Goal: Task Accomplishment & Management: Manage account settings

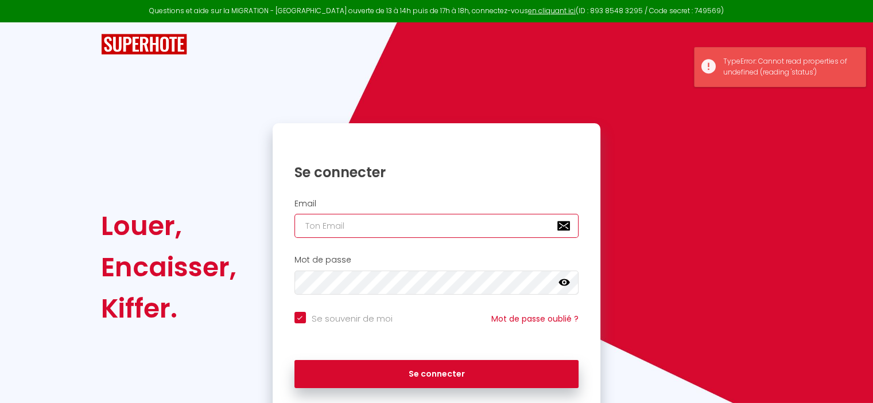
click at [360, 226] on input "email" at bounding box center [436, 226] width 285 height 24
type input "[EMAIL_ADDRESS][DOMAIN_NAME]"
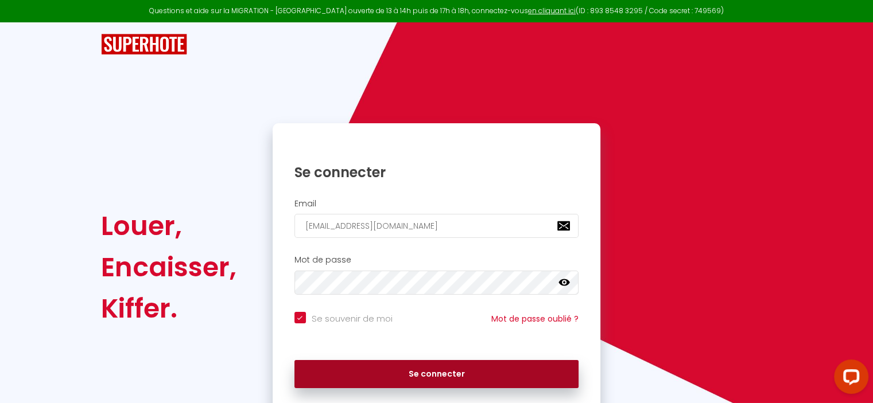
click at [449, 370] on button "Se connecter" at bounding box center [436, 374] width 285 height 29
checkbox input "true"
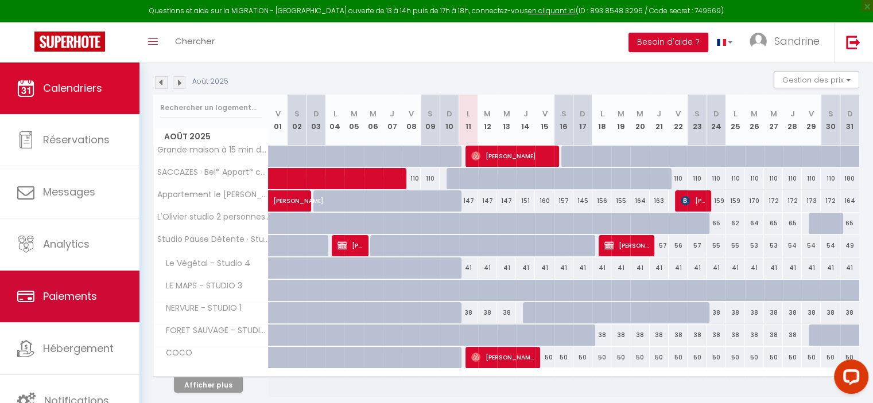
scroll to position [155, 0]
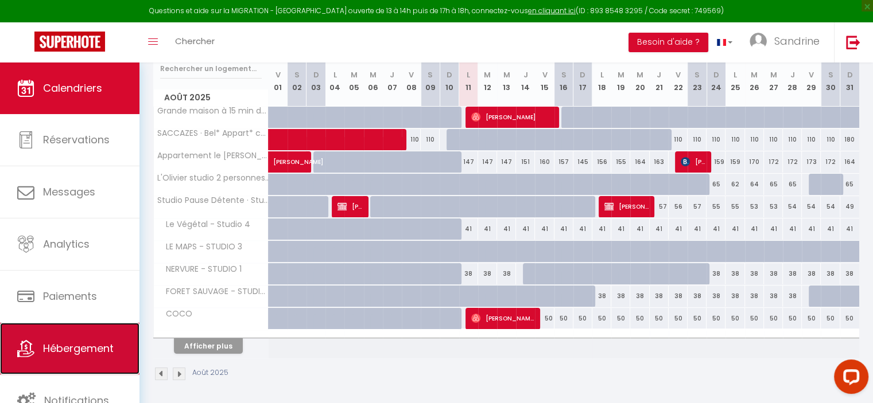
click at [115, 369] on link "Hébergement" at bounding box center [69, 349] width 139 height 52
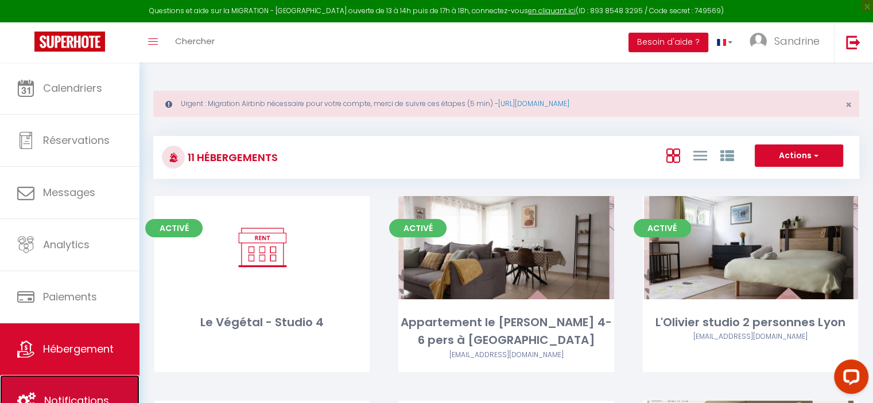
click at [118, 379] on link "Notifications" at bounding box center [69, 401] width 139 height 52
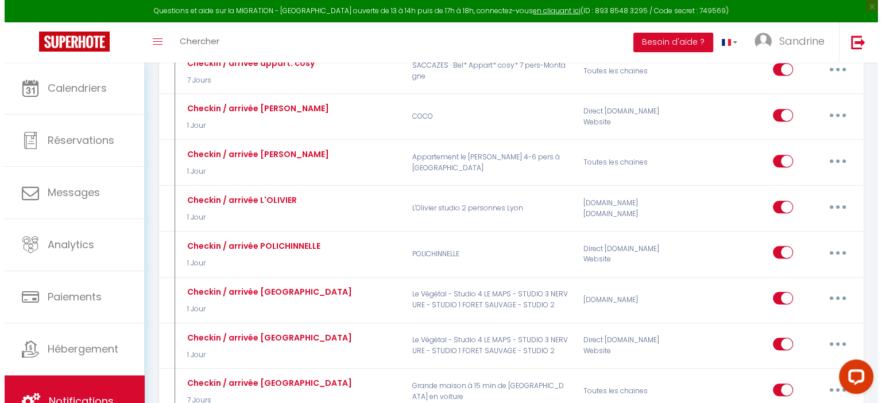
scroll to position [574, 0]
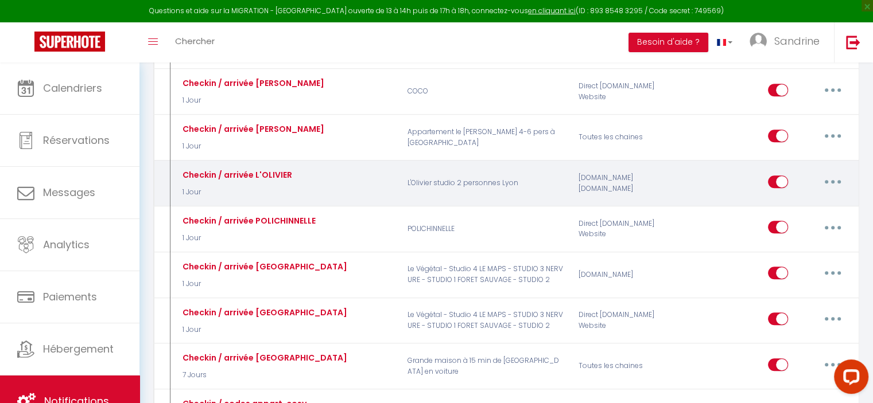
click at [839, 173] on button "button" at bounding box center [833, 182] width 32 height 18
click at [790, 198] on link "Editer" at bounding box center [802, 208] width 85 height 20
type input "Checkin / arrivée L'OLIVIER"
select select "1 Jour"
select select "if_booking_is_paid"
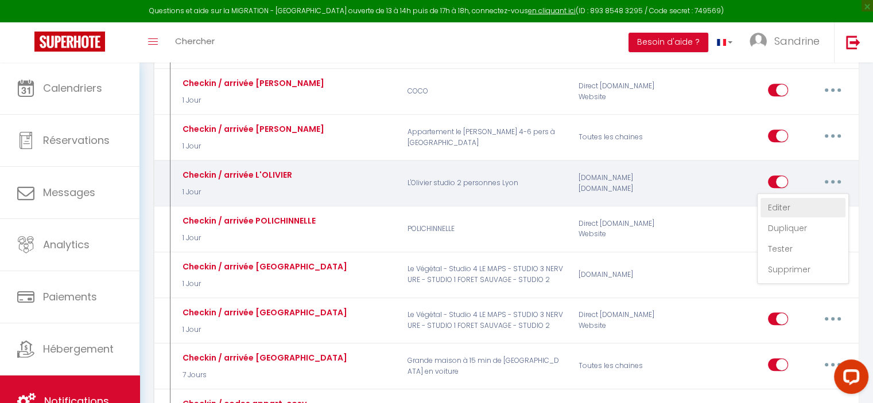
checkbox input "true"
checkbox input "false"
radio input "true"
type input "Pour organiser votre arrivée dans [RENTAL:NAME] / [RENTAL:CITY]"
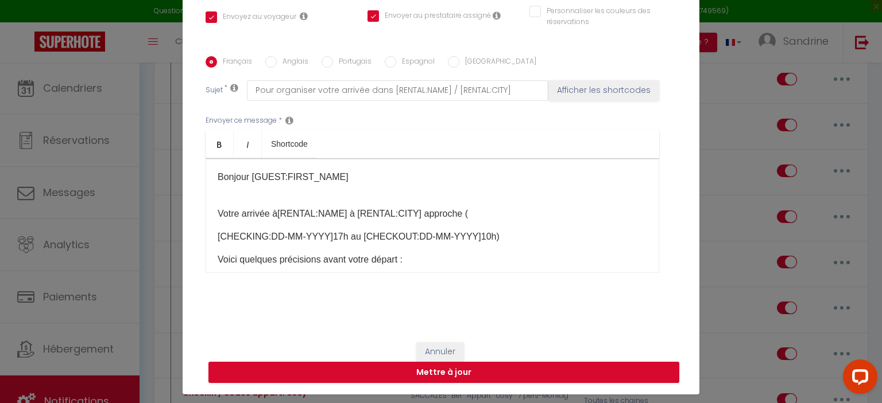
scroll to position [52, 0]
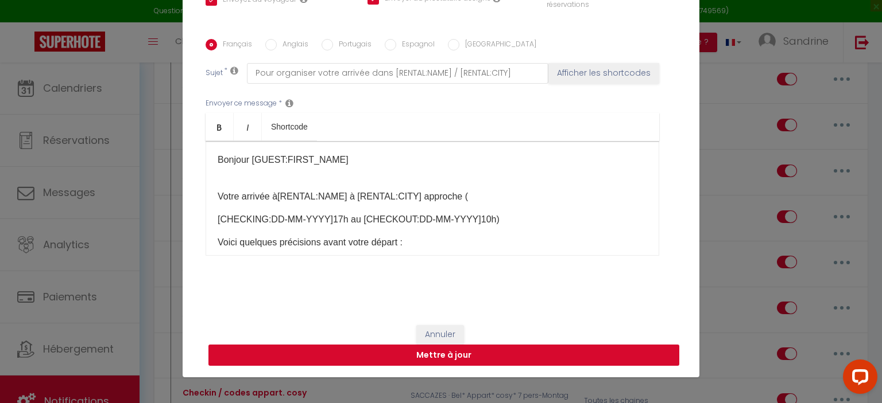
click at [464, 359] on button "Mettre à jour" at bounding box center [443, 356] width 471 height 22
checkbox input "true"
checkbox input "false"
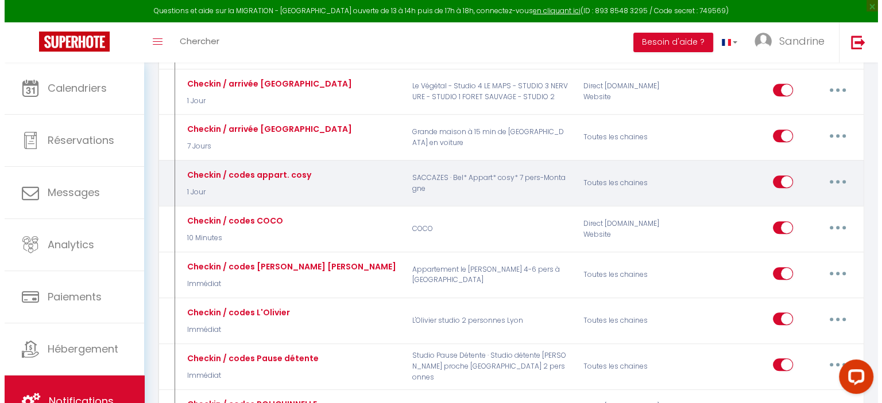
scroll to position [804, 0]
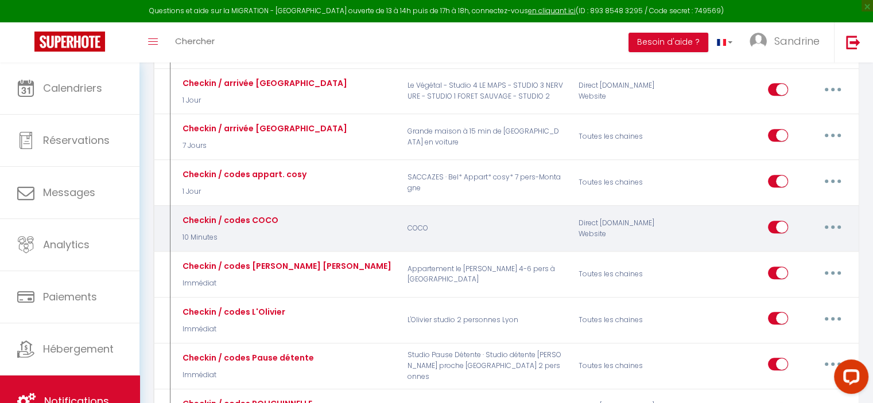
click at [832, 218] on button "button" at bounding box center [833, 227] width 32 height 18
click at [784, 243] on link "Editer" at bounding box center [802, 253] width 85 height 20
type input "Checkin / codes COCO"
select select "10 Minutes"
select select "if_deposit_is_paid"
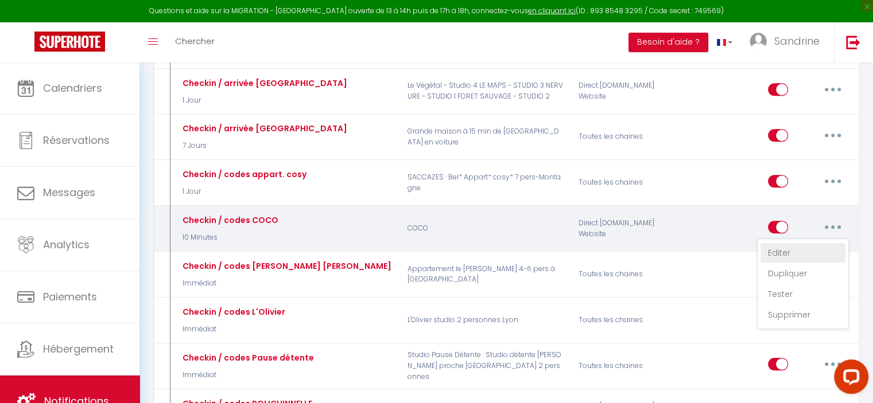
checkbox input "true"
checkbox input "false"
radio input "true"
type input "Pour organiser votre arrivée dans [RENTAL:NAME] / [RENTAL:CITY]"
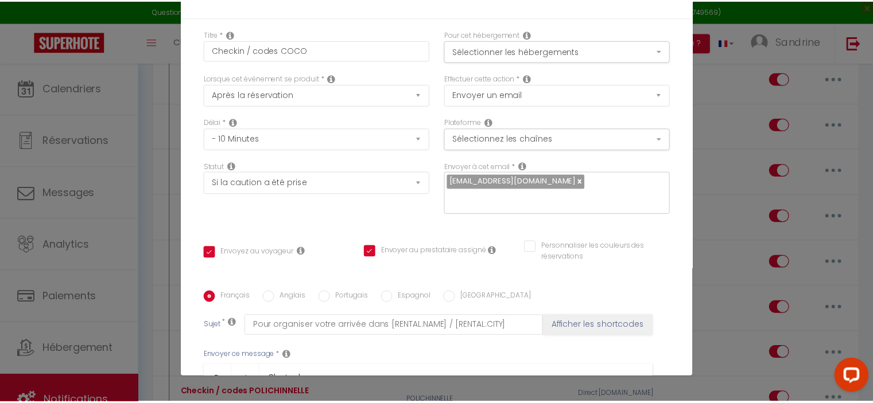
scroll to position [230, 0]
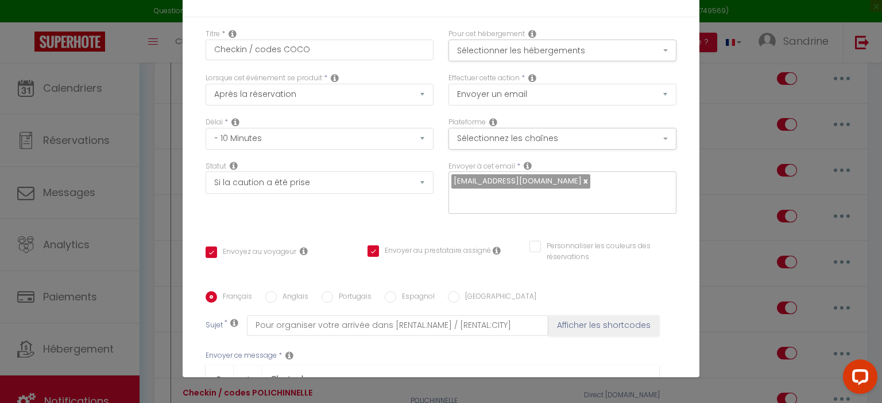
click at [292, 397] on p "🗝Le code est 2501." at bounding box center [432, 404] width 429 height 14
checkbox input "true"
checkbox input "false"
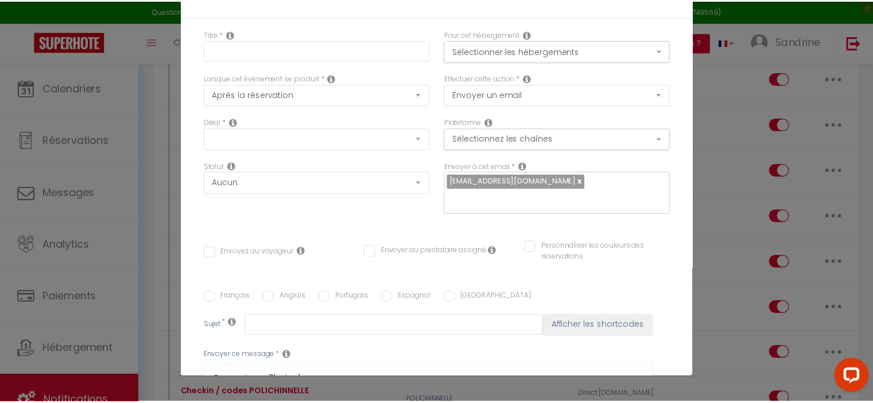
scroll to position [0, 0]
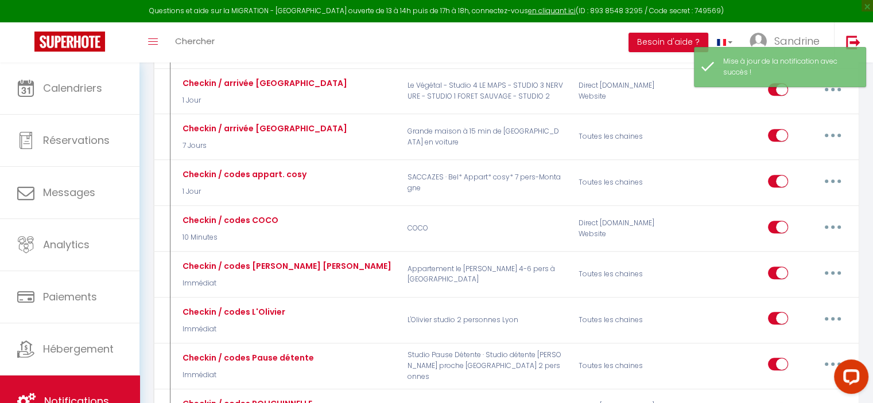
click at [825, 367] on div at bounding box center [849, 379] width 48 height 48
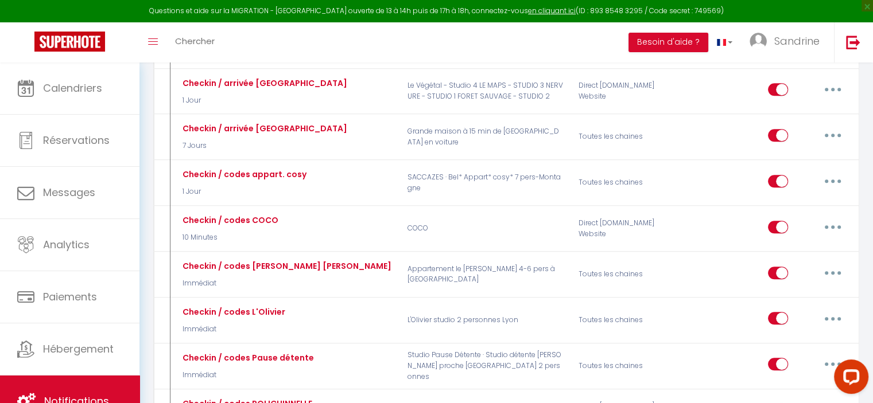
click at [830, 366] on div at bounding box center [849, 379] width 48 height 48
click at [828, 367] on div at bounding box center [849, 379] width 48 height 48
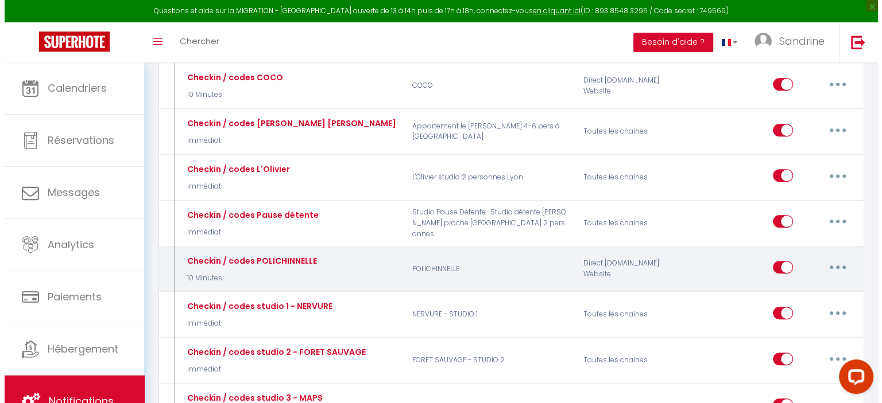
scroll to position [976, 0]
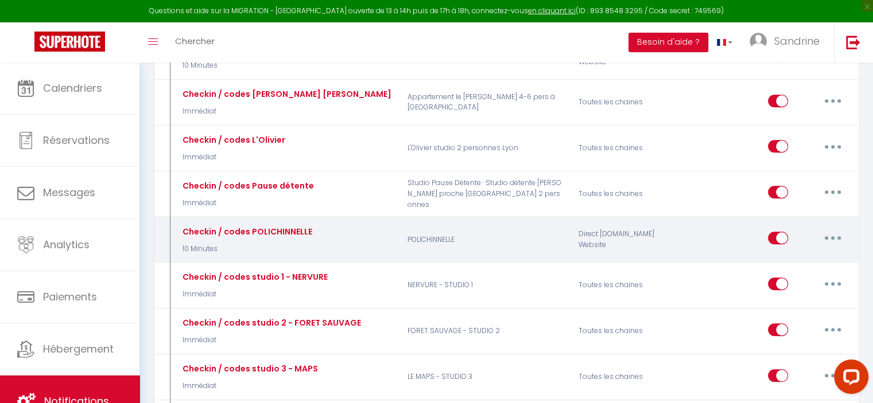
click at [836, 229] on button "button" at bounding box center [833, 238] width 32 height 18
click at [785, 255] on link "Editer" at bounding box center [802, 265] width 85 height 20
type input "Checkin / codes POLICHINNELLE"
select select "10 Minutes"
select select "if_deposit_is_paid"
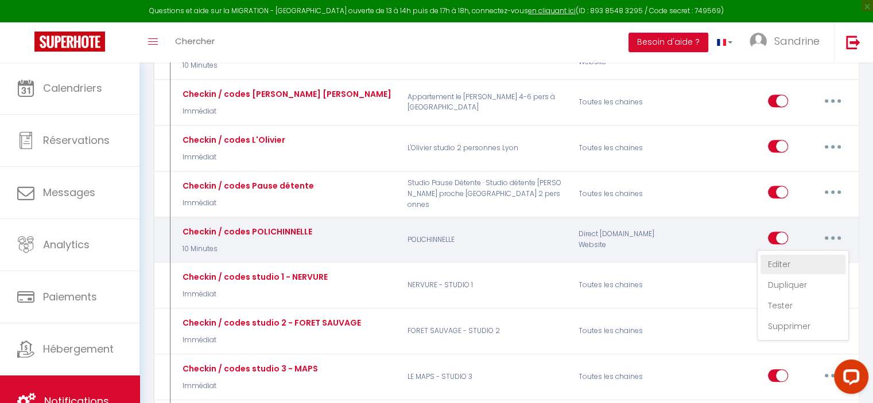
checkbox input "true"
checkbox input "false"
radio input "true"
type input "Pour organiser votre arrivée dans [RENTAL:NAME] / [RENTAL:CITY]"
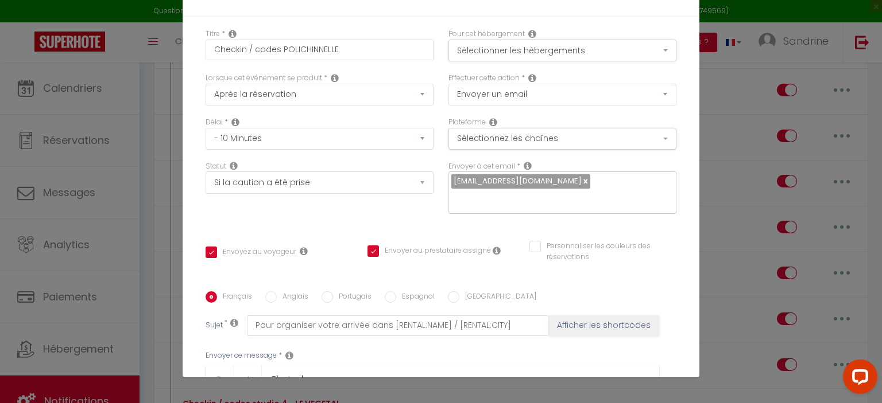
click at [292, 397] on p "🗝Le code est 2703." at bounding box center [432, 404] width 429 height 14
checkbox input "true"
checkbox input "false"
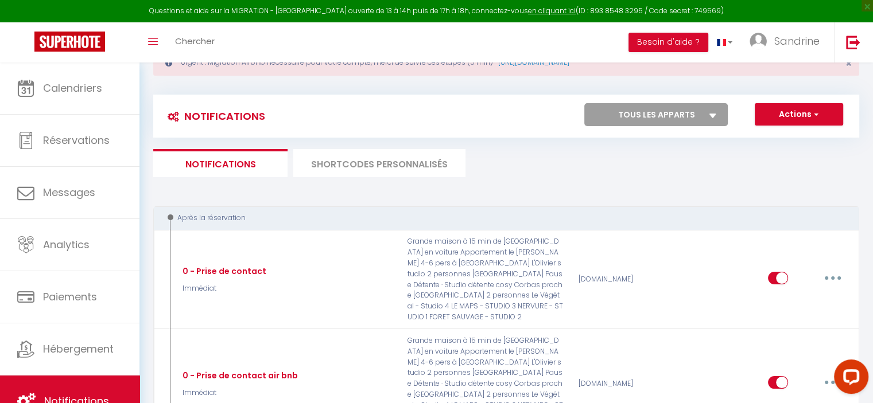
scroll to position [0, 0]
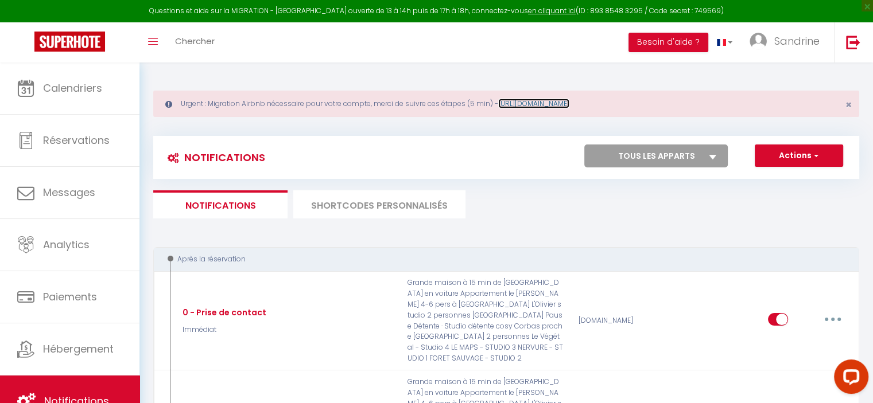
click at [569, 102] on link "[URL][DOMAIN_NAME]" at bounding box center [533, 104] width 71 height 10
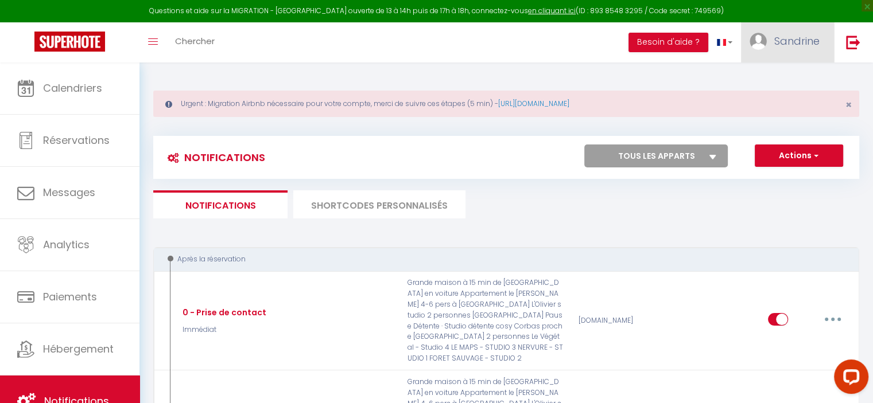
click at [794, 43] on span "Sandrine" at bounding box center [796, 41] width 45 height 14
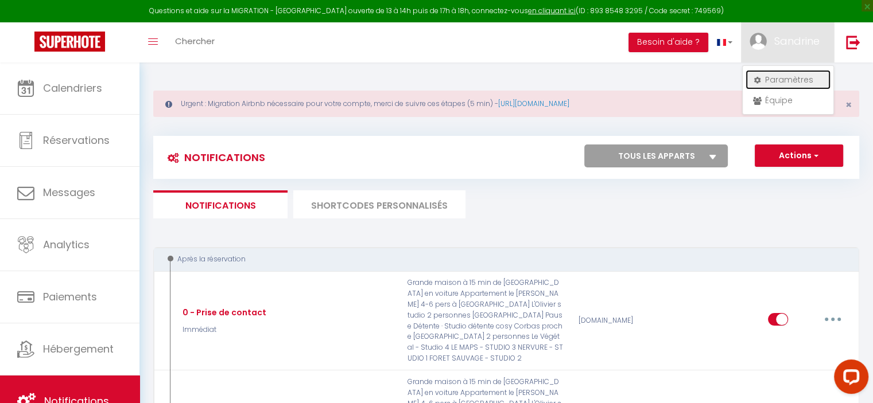
click at [789, 75] on link "Paramètres" at bounding box center [788, 80] width 85 height 20
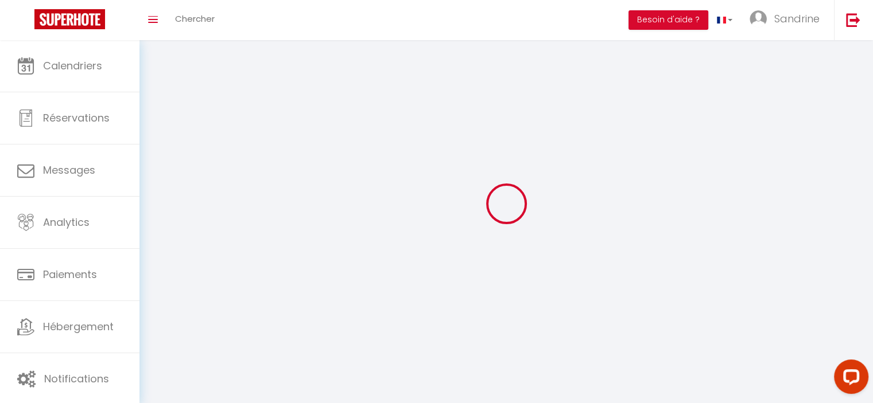
type input "Sandrine"
type input "SACCAZES"
type input "0661445010"
type input "[STREET_ADDRESS]"
type input "69960"
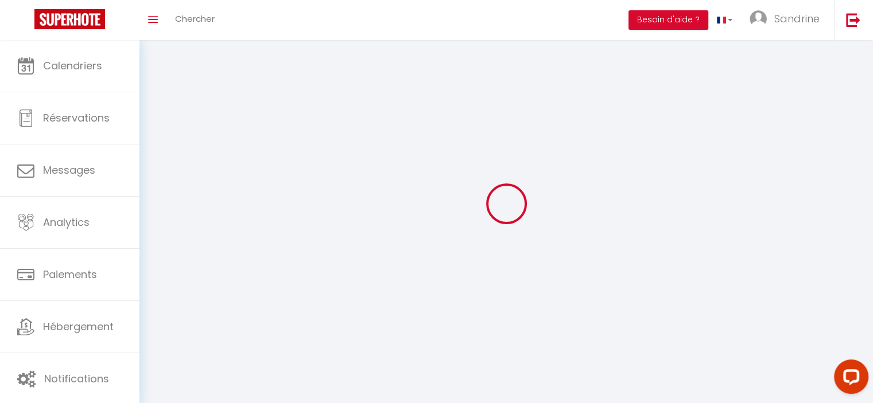
type input "CORBAS"
type input "paGdDXuhiVoY5eru2sFDrWY5T"
type input "ssxiU6vFNvCgE8lXty8c4A6tz"
select select "28"
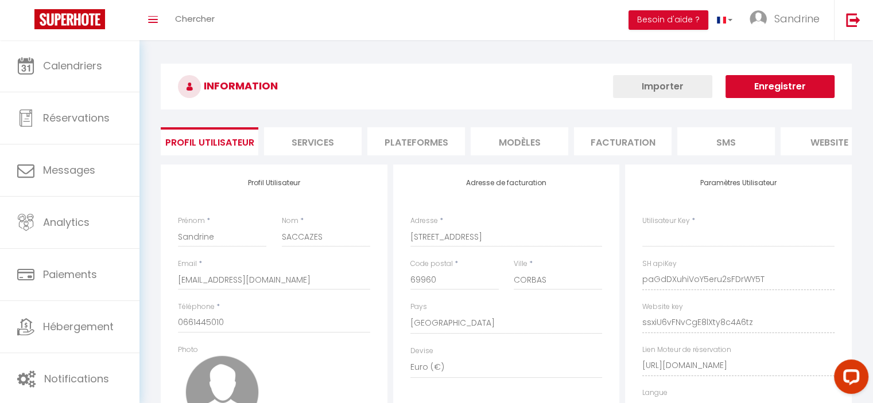
select select "fr"
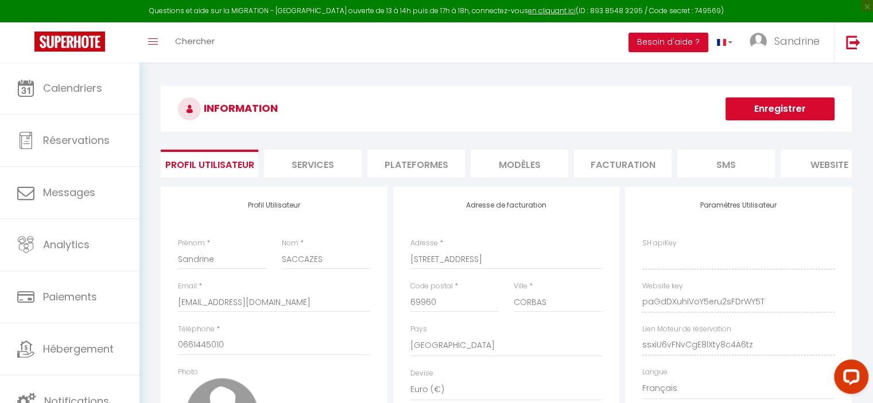
type input "paGdDXuhiVoY5eru2sFDrWY5T"
type input "ssxiU6vFNvCgE8lXty8c4A6tz"
type input "[URL][DOMAIN_NAME]"
click at [434, 164] on li "Plateformes" at bounding box center [416, 164] width 98 height 28
